Goal: Navigation & Orientation: Find specific page/section

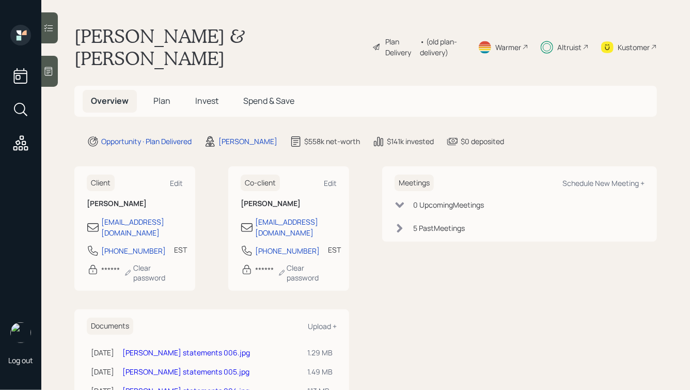
click at [166, 102] on span "Plan" at bounding box center [161, 100] width 17 height 11
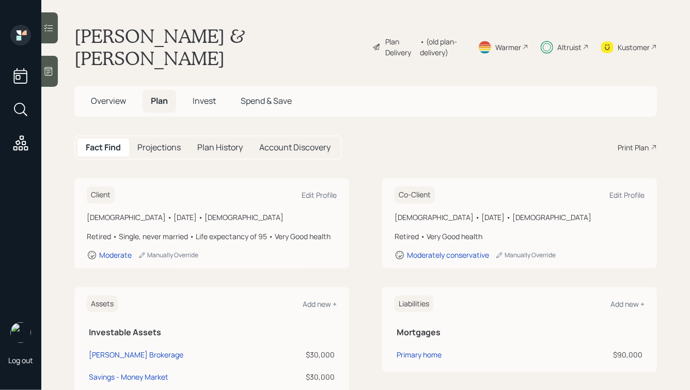
click at [197, 98] on span "Invest" at bounding box center [204, 100] width 23 height 11
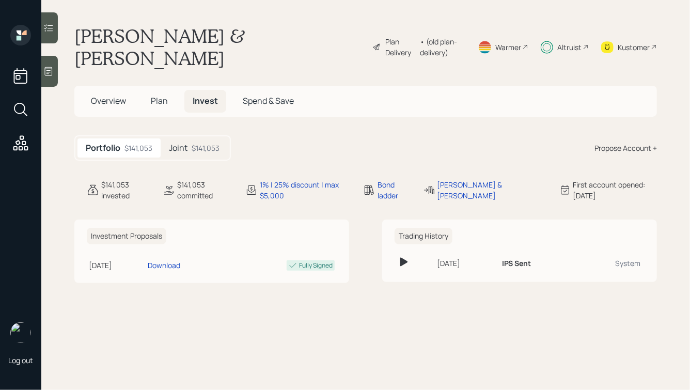
click at [246, 97] on span "Spend & Save" at bounding box center [268, 100] width 51 height 11
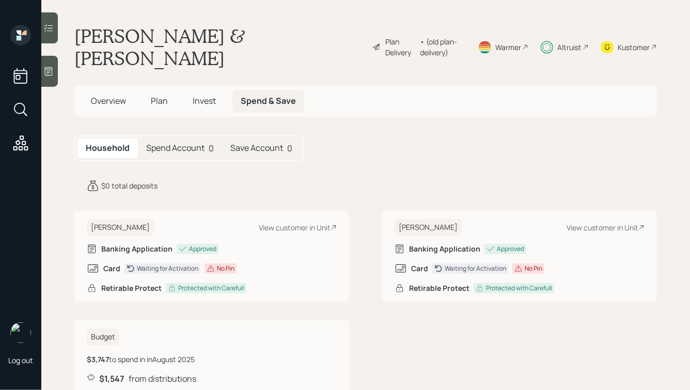
click at [197, 148] on h5 "Spend Account" at bounding box center [175, 148] width 58 height 10
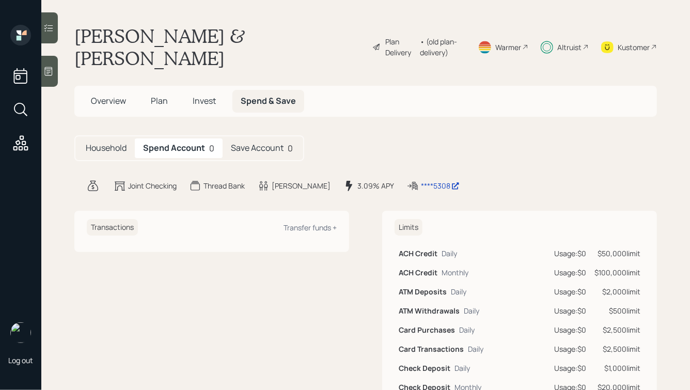
click at [251, 148] on h5 "Save Account" at bounding box center [257, 148] width 53 height 10
click at [178, 141] on div "Spend Account 0" at bounding box center [177, 148] width 84 height 20
click at [92, 145] on h5 "Household" at bounding box center [106, 148] width 41 height 10
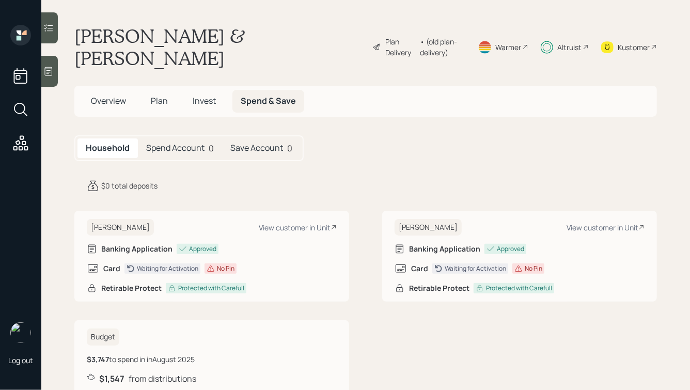
scroll to position [46, 0]
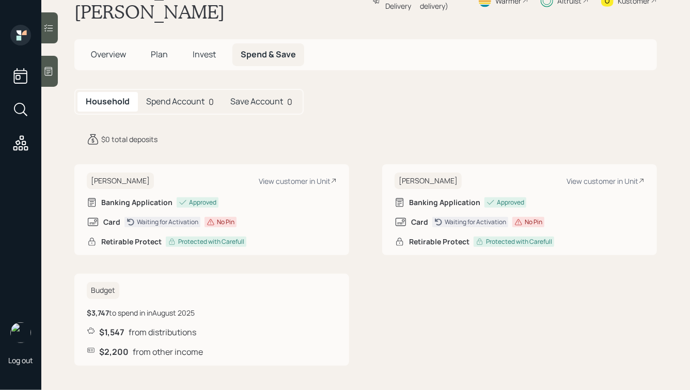
click at [190, 99] on h5 "Spend Account" at bounding box center [175, 102] width 58 height 10
